Goal: Transaction & Acquisition: Subscribe to service/newsletter

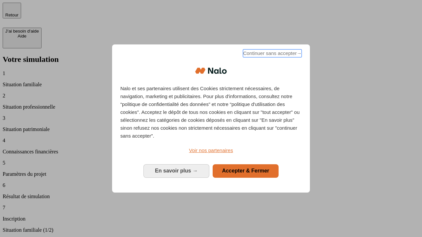
click at [271, 54] on span "Continuer sans accepter →" at bounding box center [272, 53] width 59 height 8
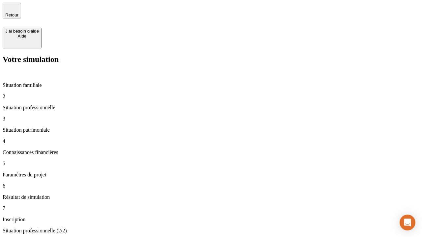
type input "30 000"
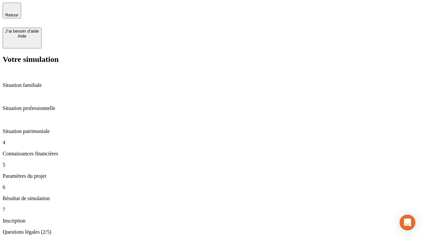
scroll to position [1, 0]
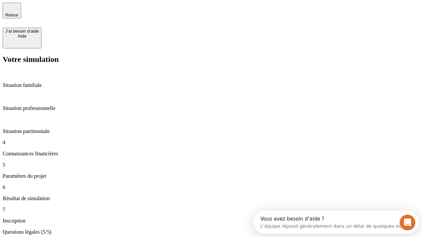
type input "25"
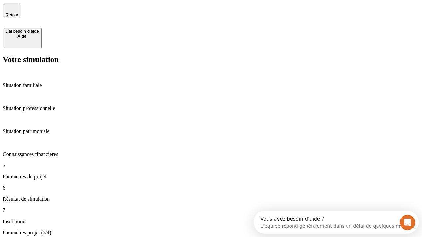
type input "5"
type input "1 000"
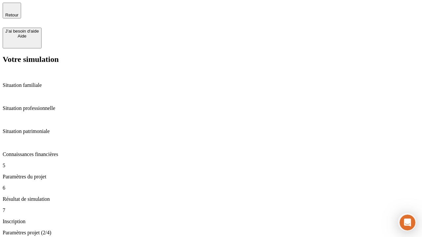
type input "640"
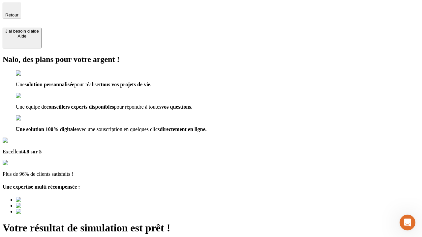
type input "[EMAIL_ADDRESS][PERSON_NAME][DOMAIN_NAME]"
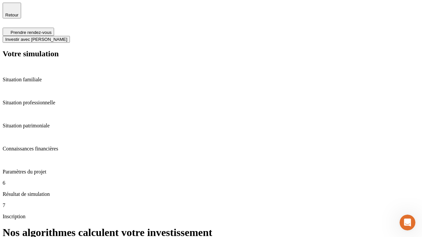
scroll to position [3, 0]
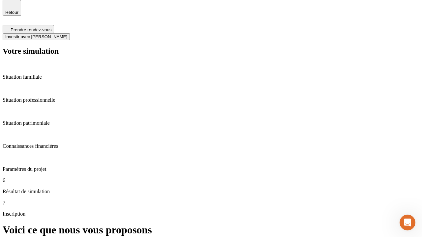
click at [67, 34] on span "Investir avec [PERSON_NAME]" at bounding box center [36, 36] width 62 height 5
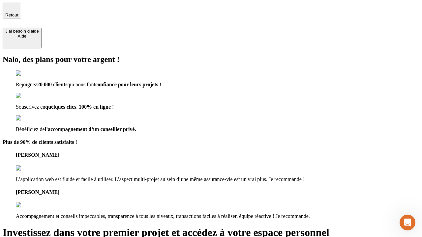
type input "[EMAIL_ADDRESS][PERSON_NAME][DOMAIN_NAME]"
